Goal: Transaction & Acquisition: Purchase product/service

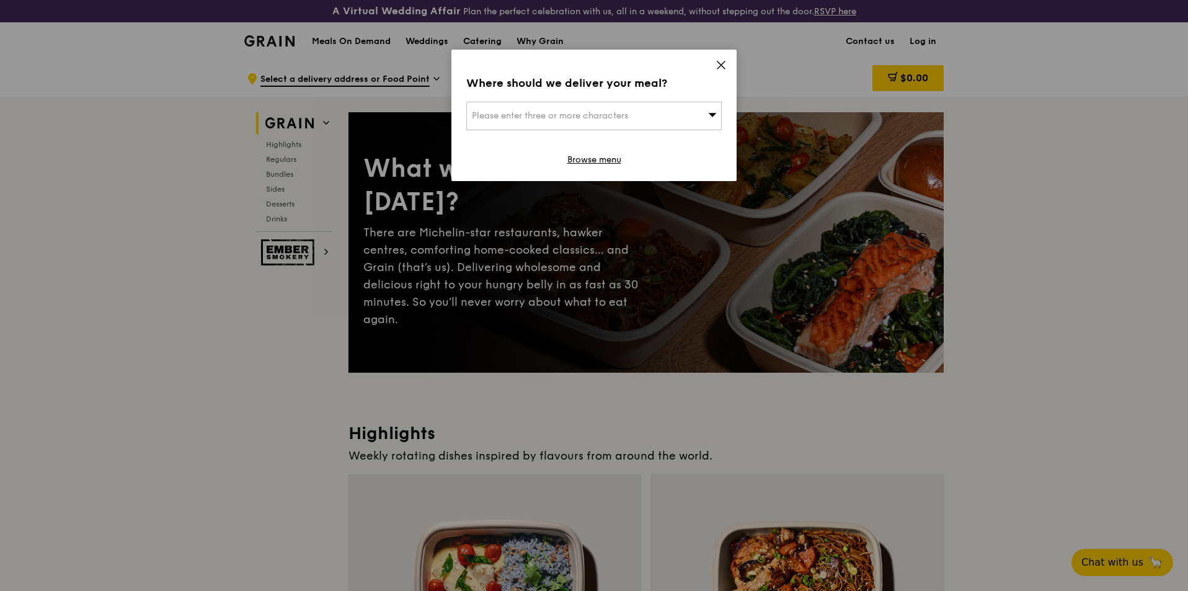
click at [728, 62] on div "Where should we deliver your meal? Please enter three or more characters Browse…" at bounding box center [594, 115] width 285 height 131
click at [718, 67] on icon at bounding box center [721, 65] width 11 height 11
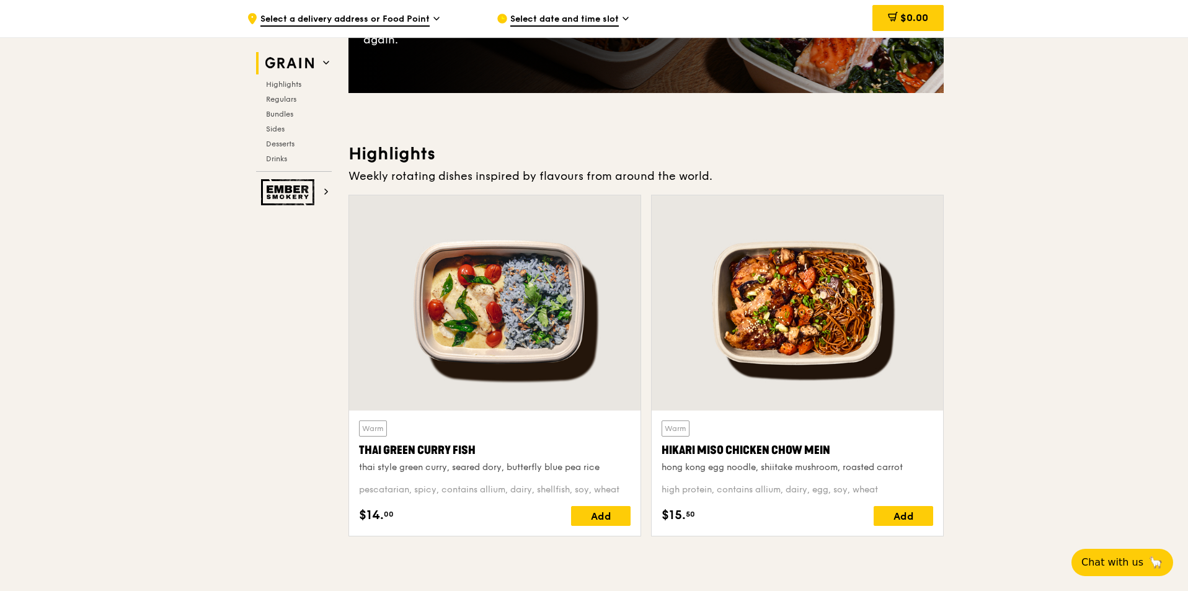
scroll to position [310, 0]
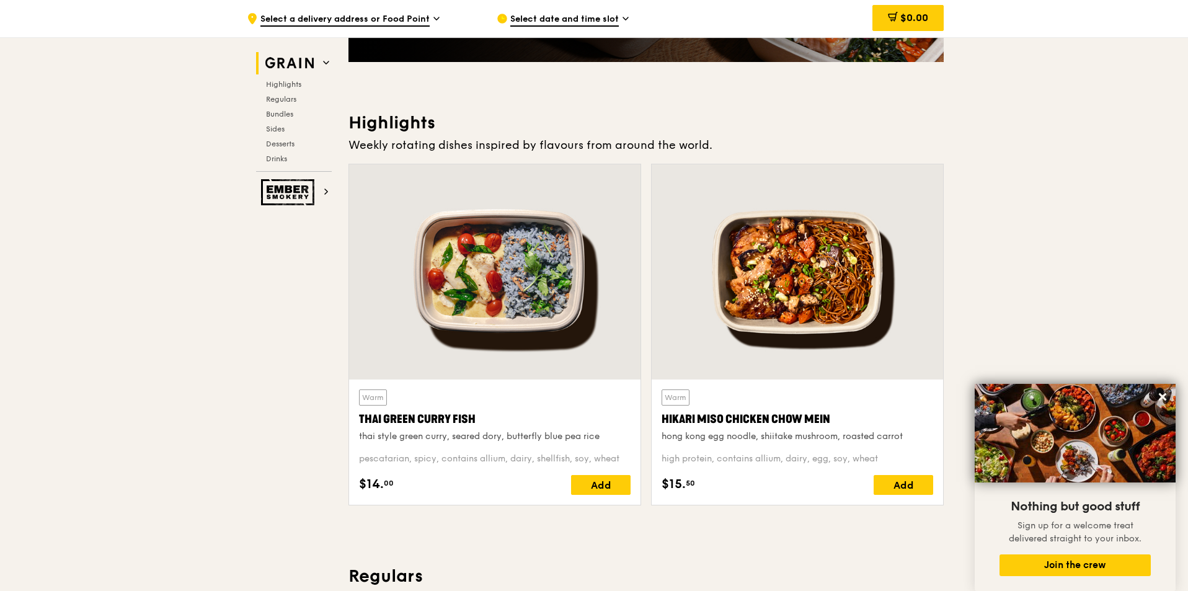
click at [852, 272] on div at bounding box center [797, 271] width 291 height 215
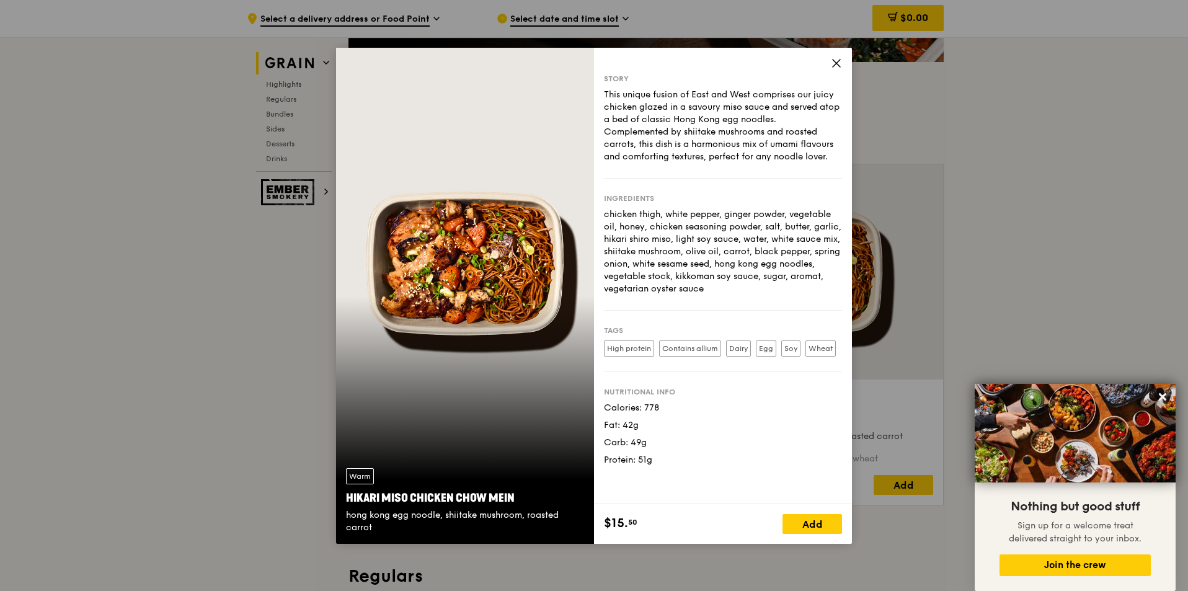
drag, startPoint x: 1077, startPoint y: 230, endPoint x: 994, endPoint y: 229, distance: 83.7
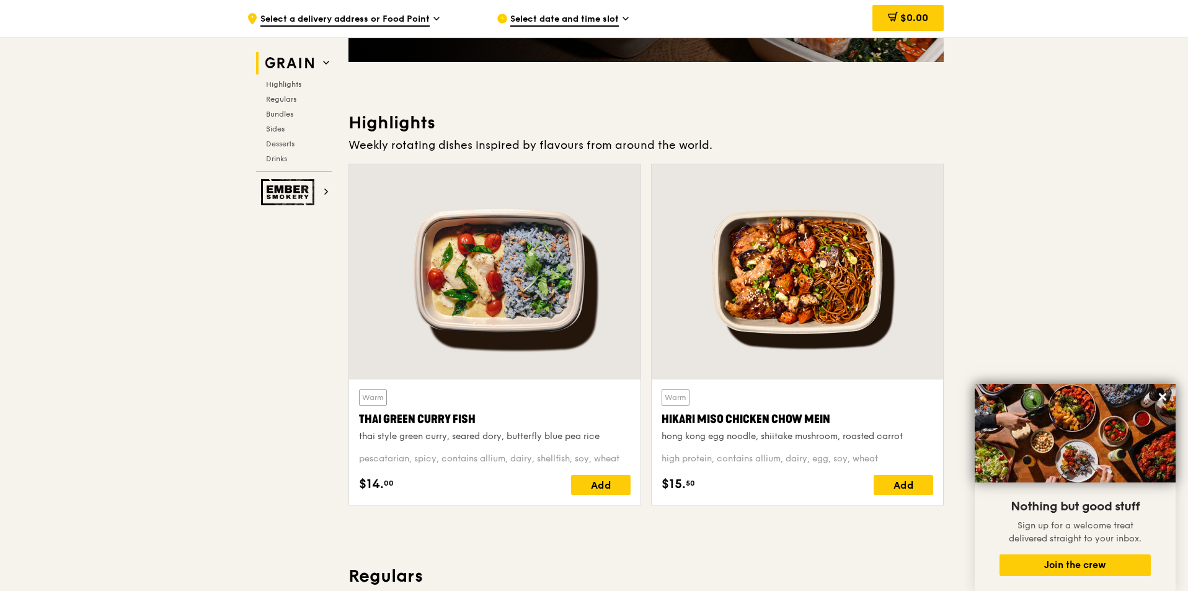
click at [587, 254] on div at bounding box center [494, 271] width 291 height 215
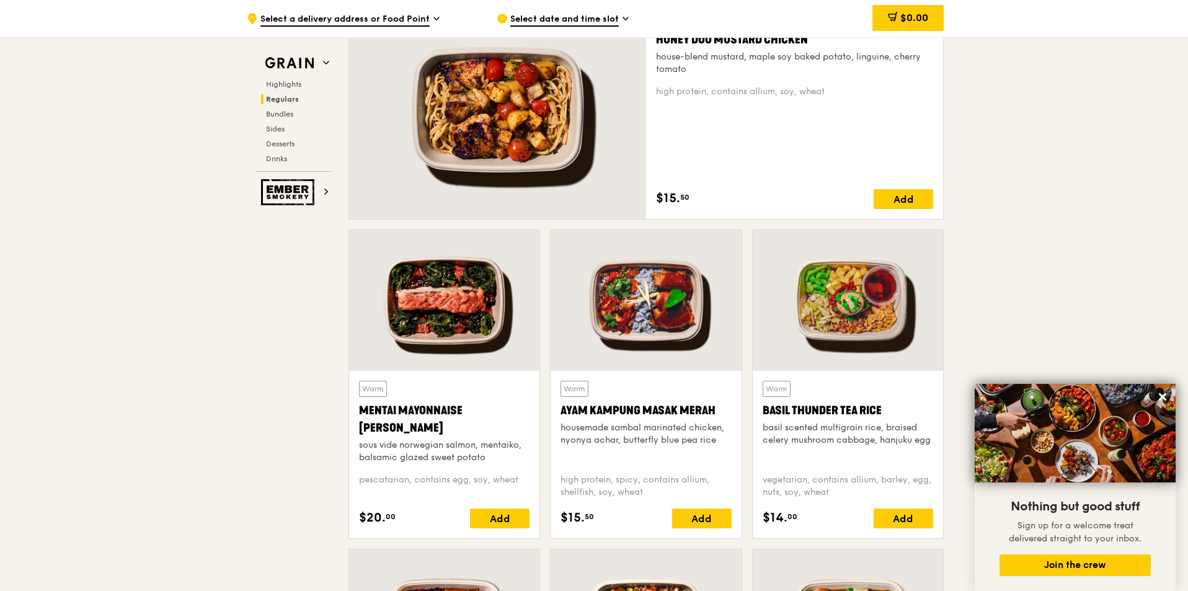
scroll to position [930, 0]
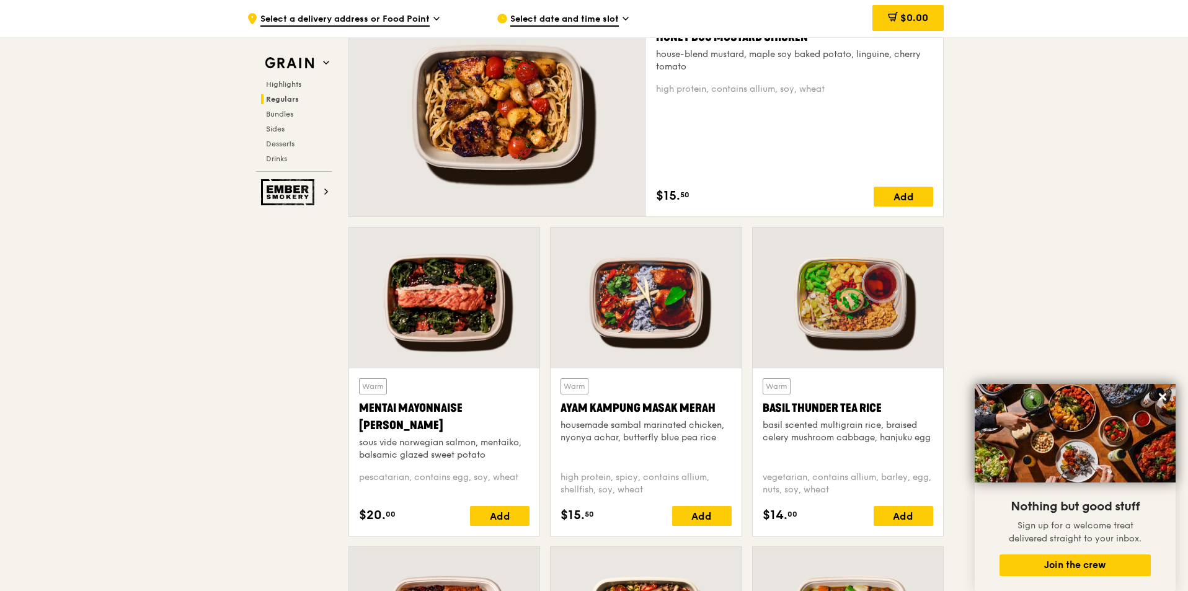
click at [482, 353] on div at bounding box center [444, 298] width 190 height 141
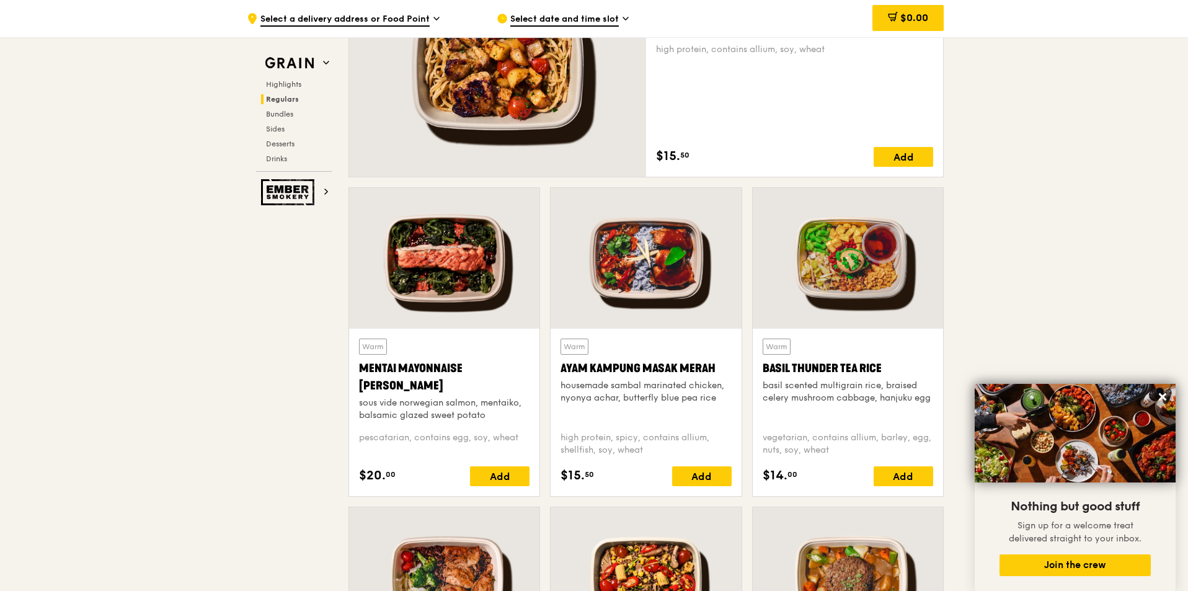
scroll to position [992, 0]
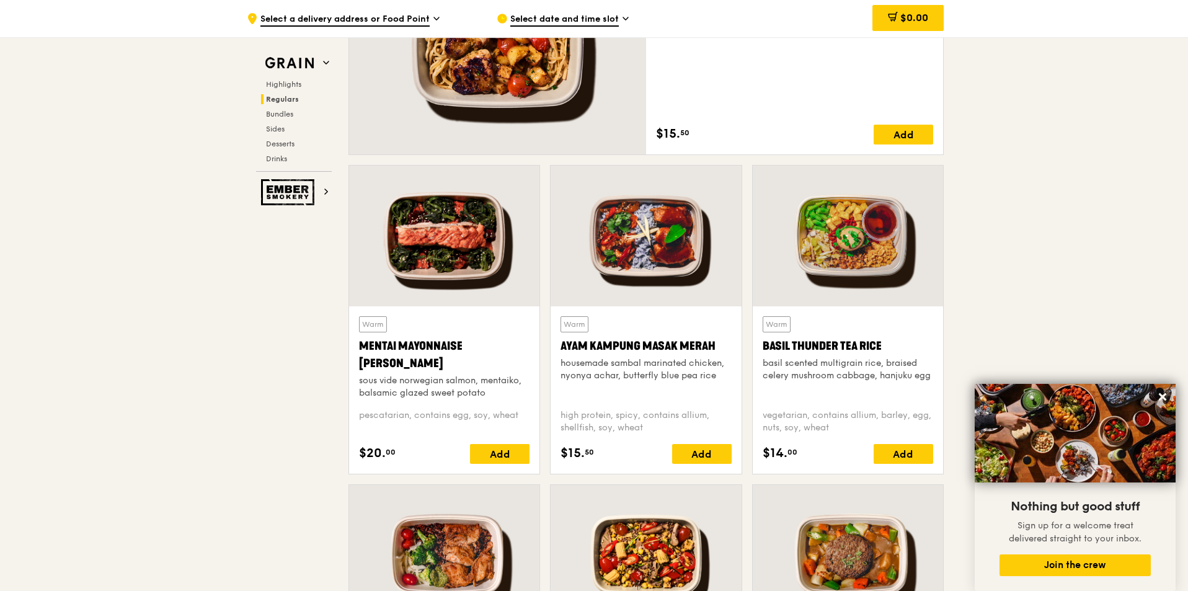
click at [856, 244] on div at bounding box center [848, 236] width 190 height 141
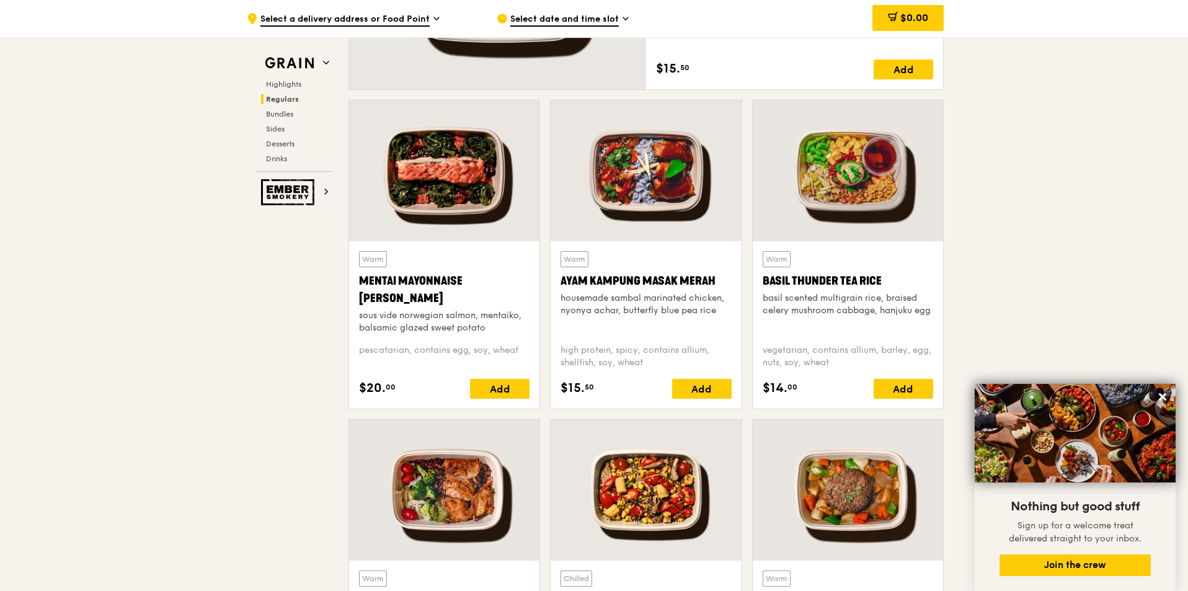
scroll to position [1240, 0]
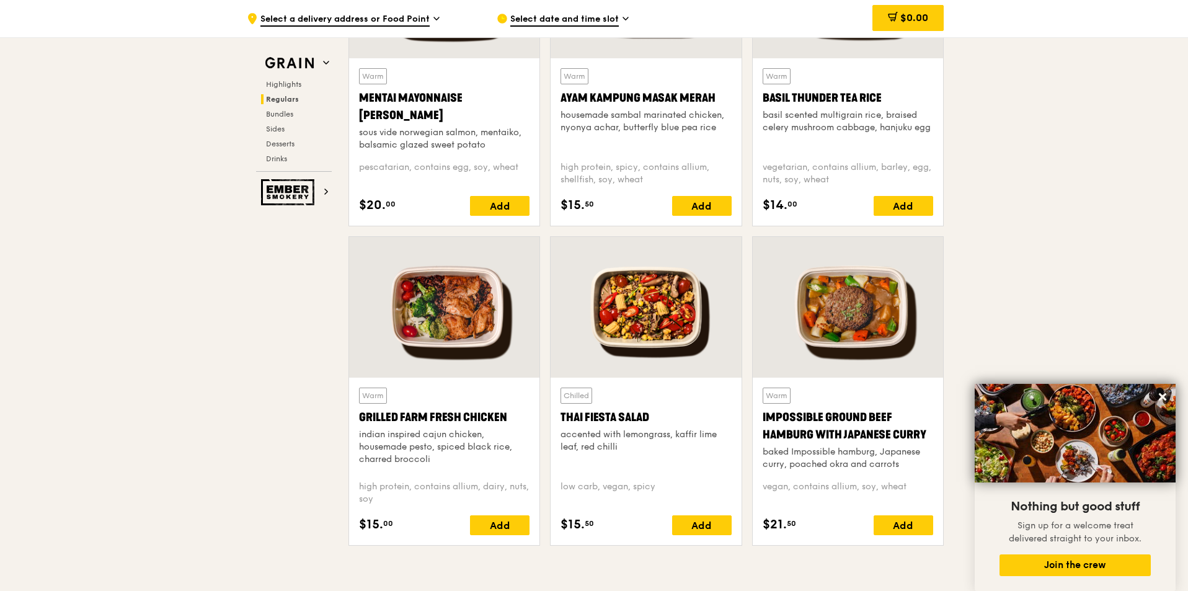
click at [424, 342] on div at bounding box center [444, 307] width 190 height 141
click at [835, 263] on div at bounding box center [848, 307] width 190 height 141
click at [693, 313] on div at bounding box center [646, 307] width 190 height 141
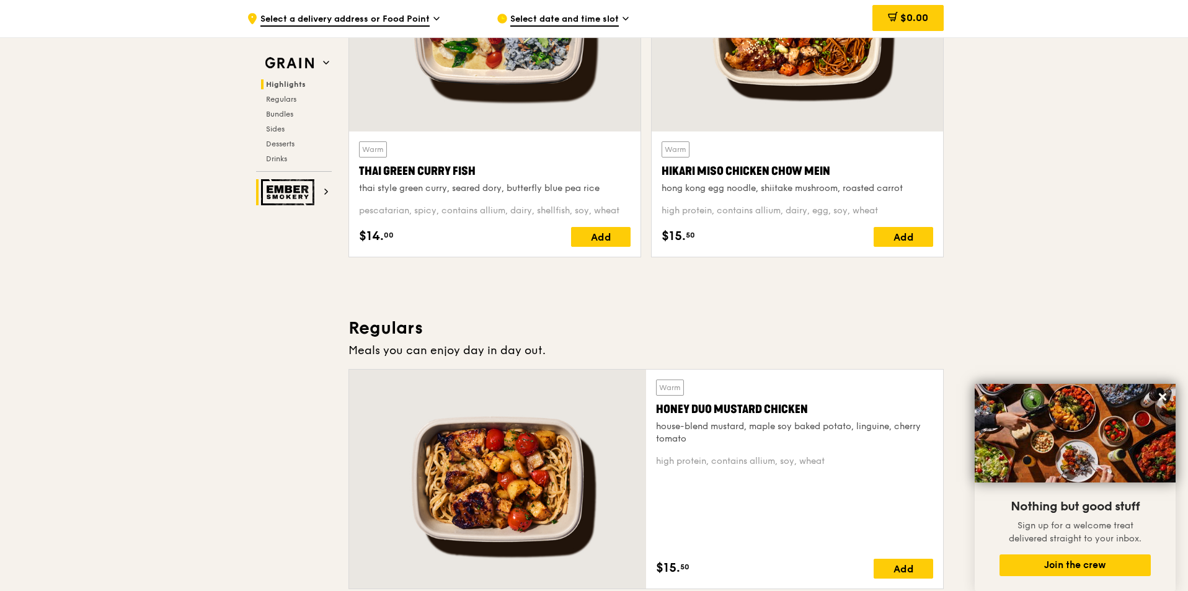
scroll to position [372, 0]
